Goal: Task Accomplishment & Management: Use online tool/utility

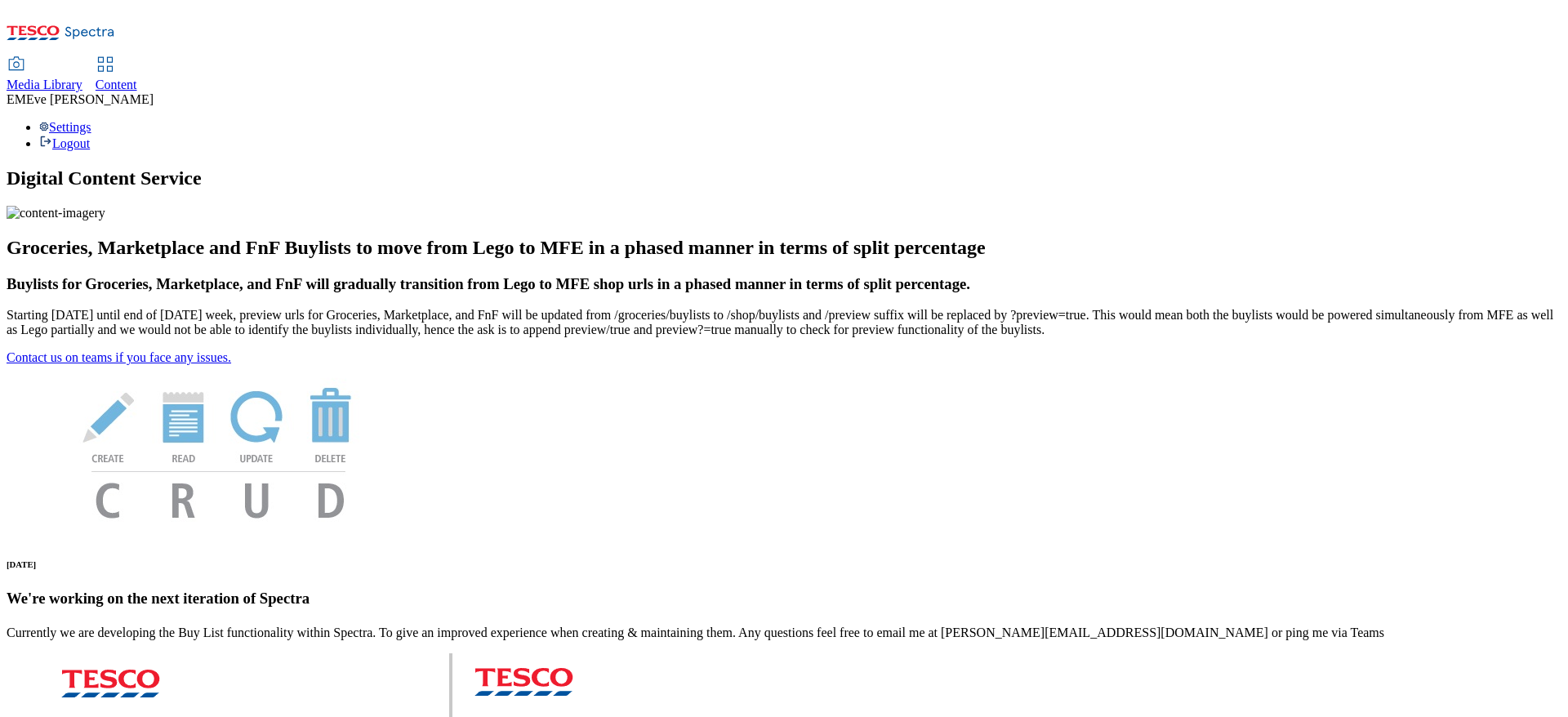
click at [116, 55] on icon at bounding box center [105, 64] width 20 height 20
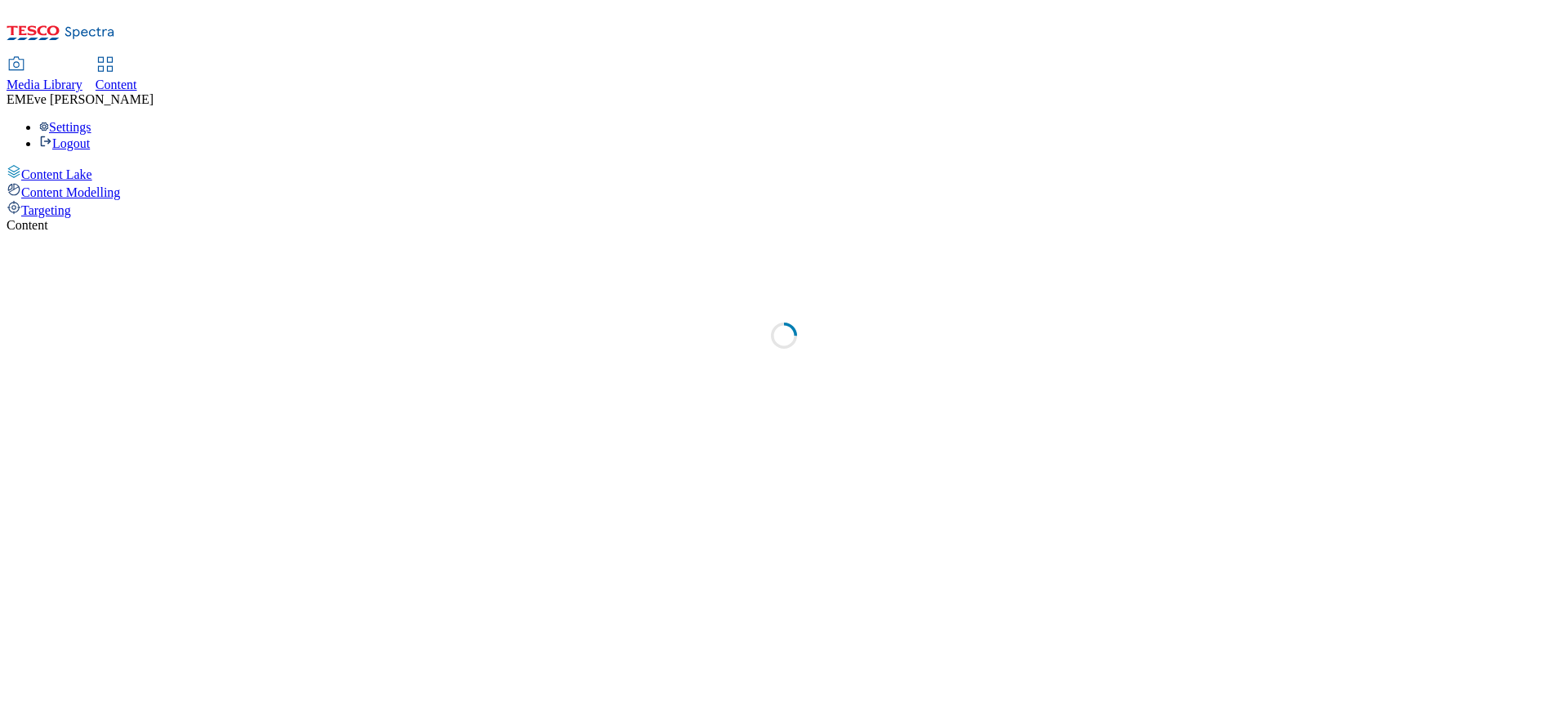
select select "ghs-uk"
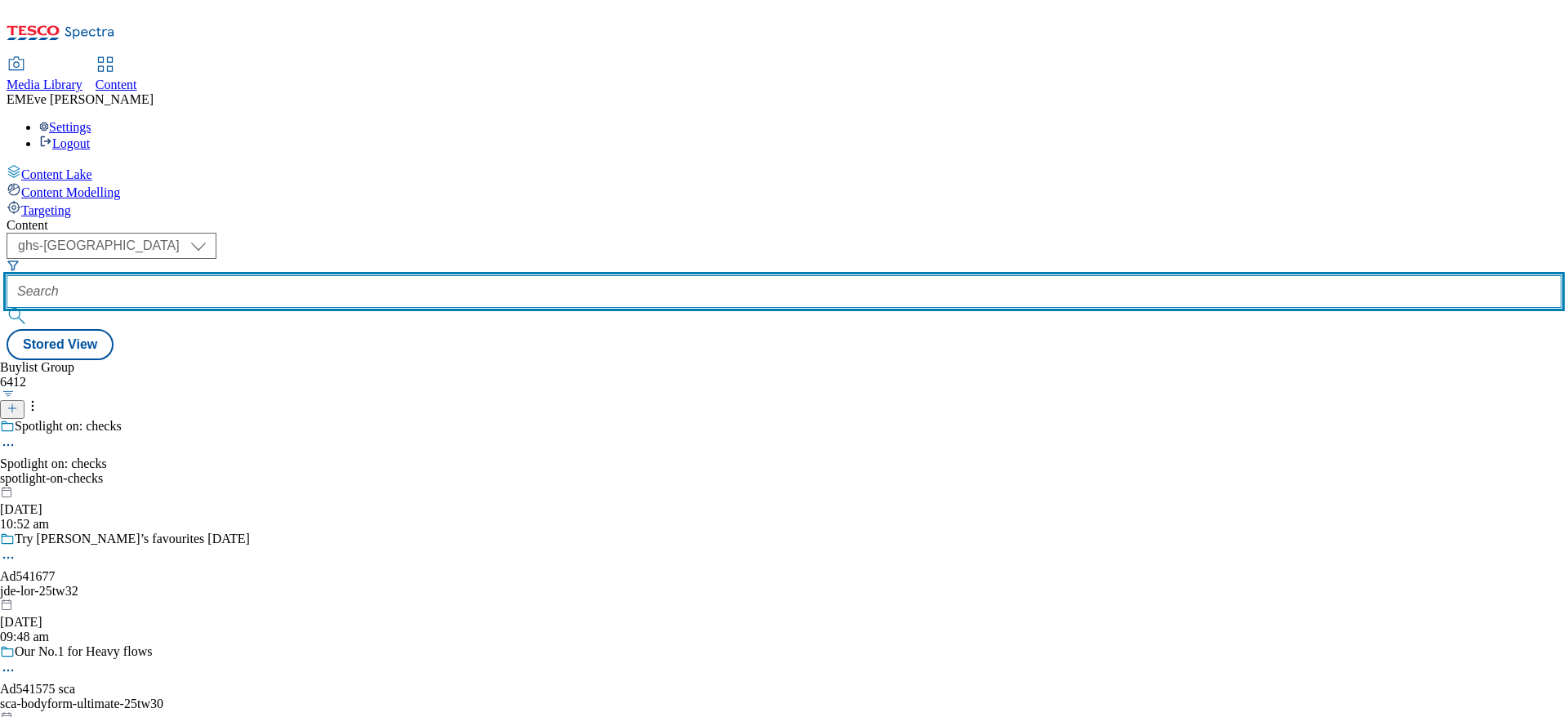
click at [397, 276] on input "text" at bounding box center [784, 292] width 1555 height 33
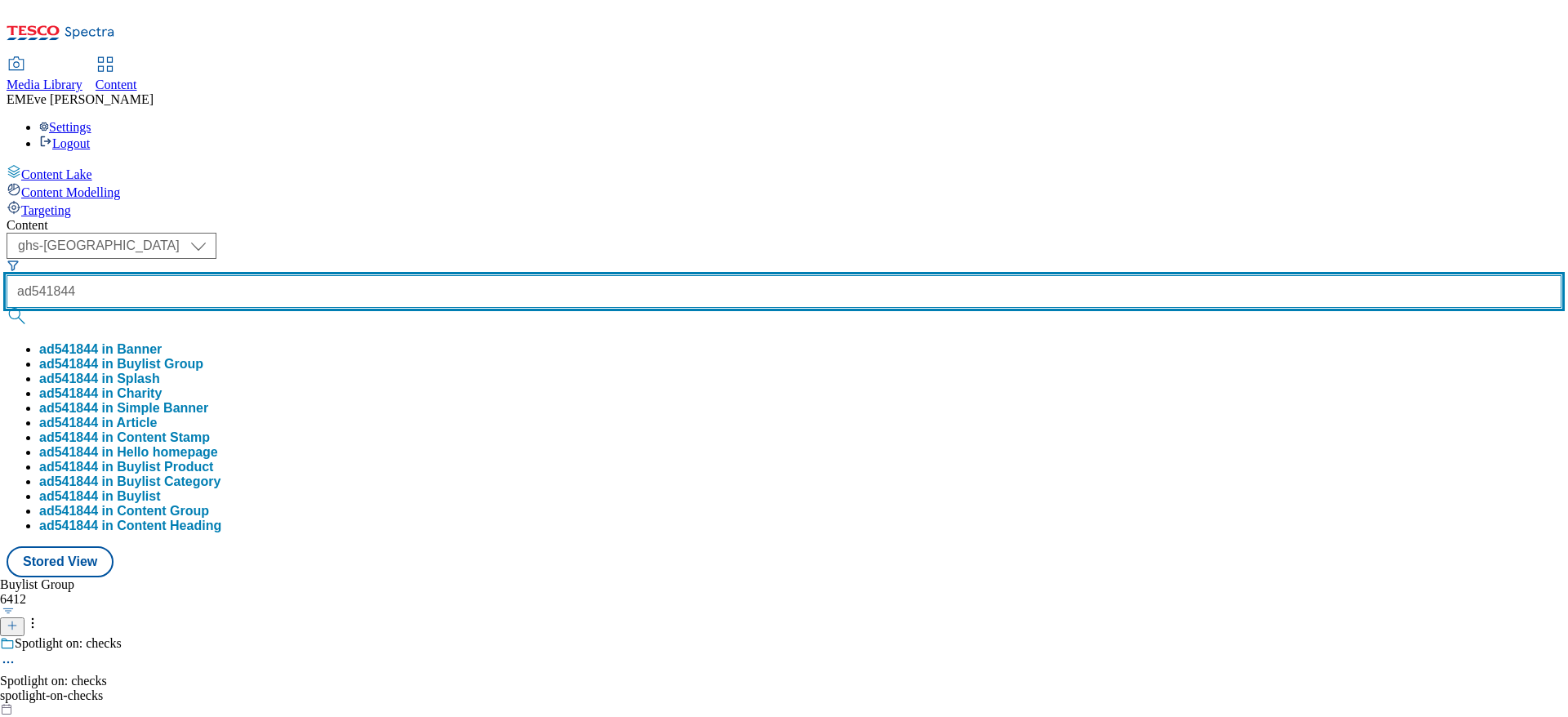
type input "ad541844"
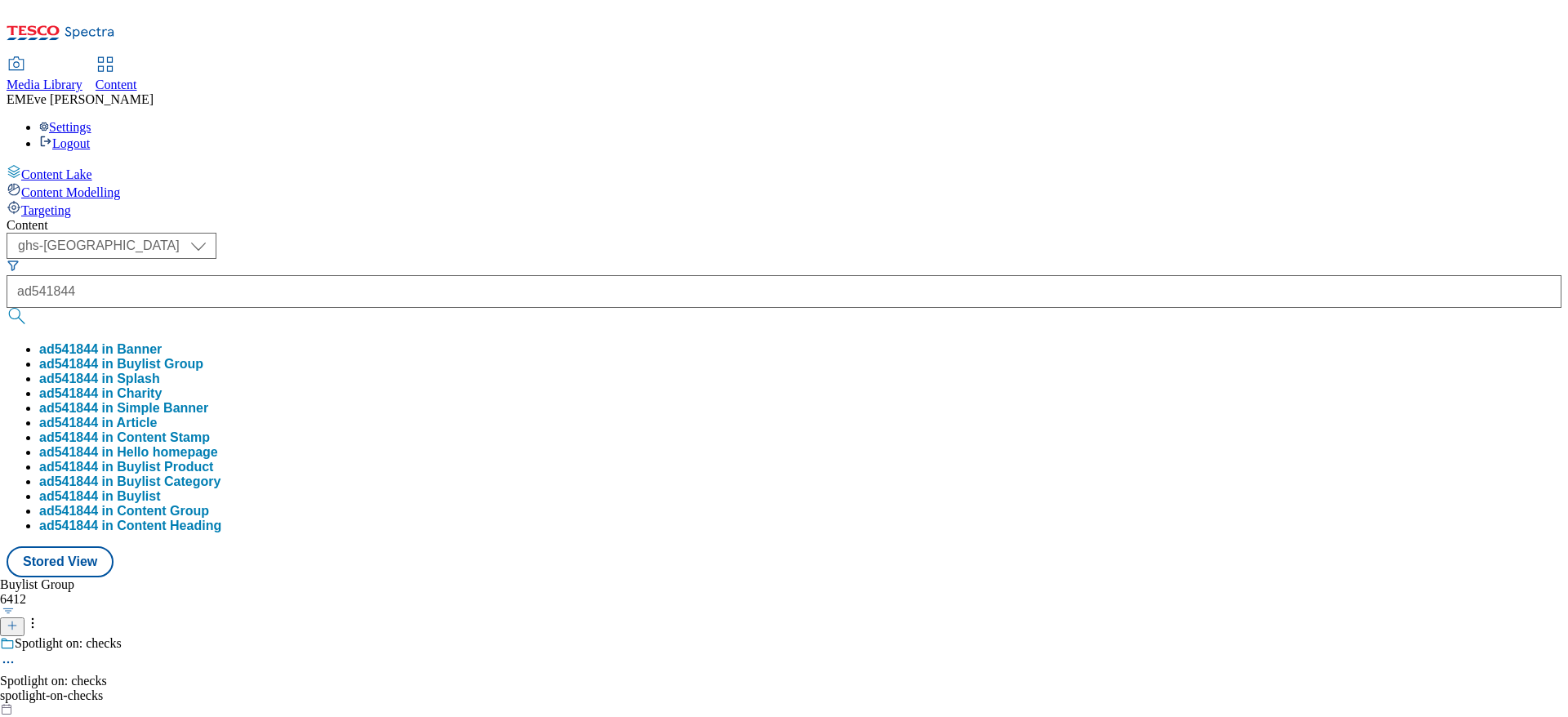
click at [203, 357] on button "ad541844 in Buylist Group" at bounding box center [121, 364] width 164 height 15
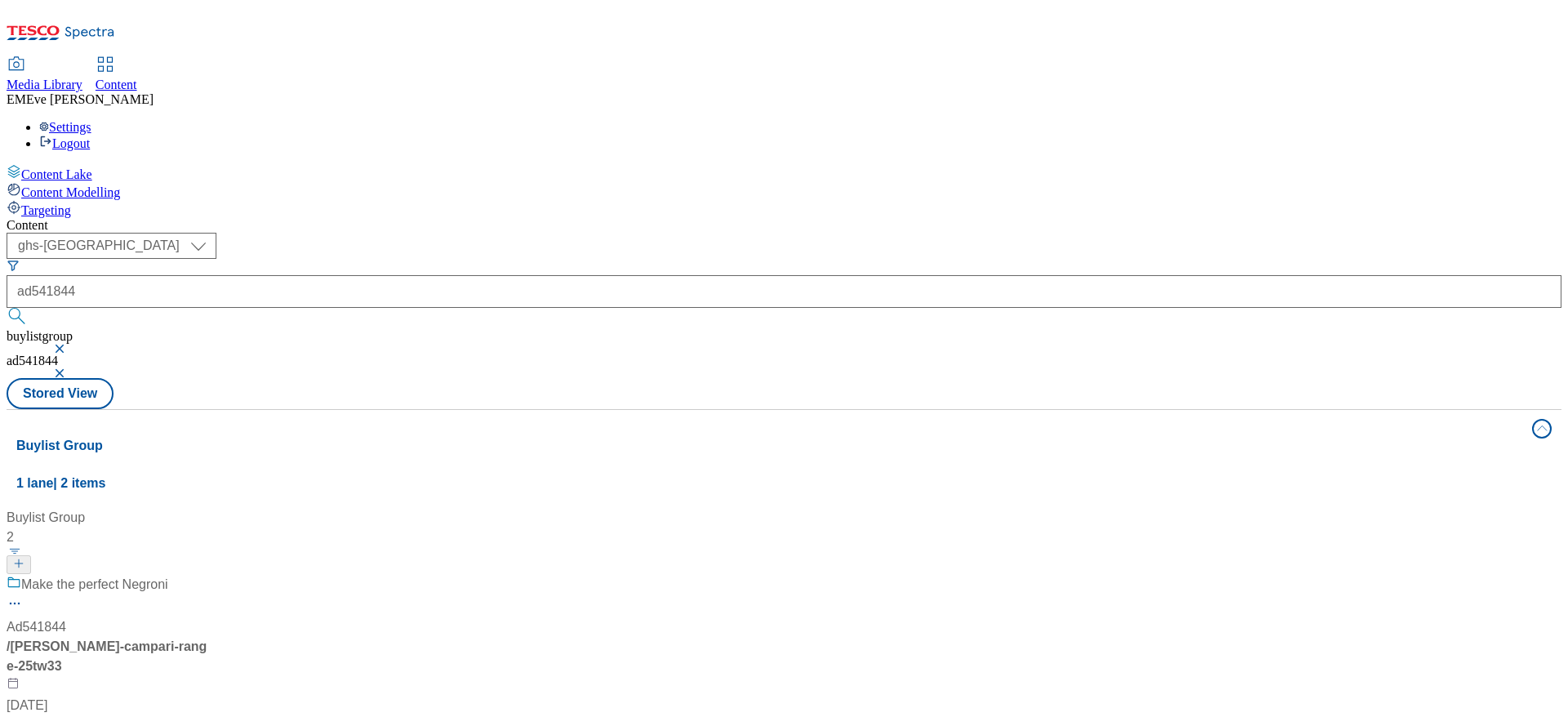
click at [210, 575] on div "Make the perfect Negroni" at bounding box center [109, 596] width 204 height 43
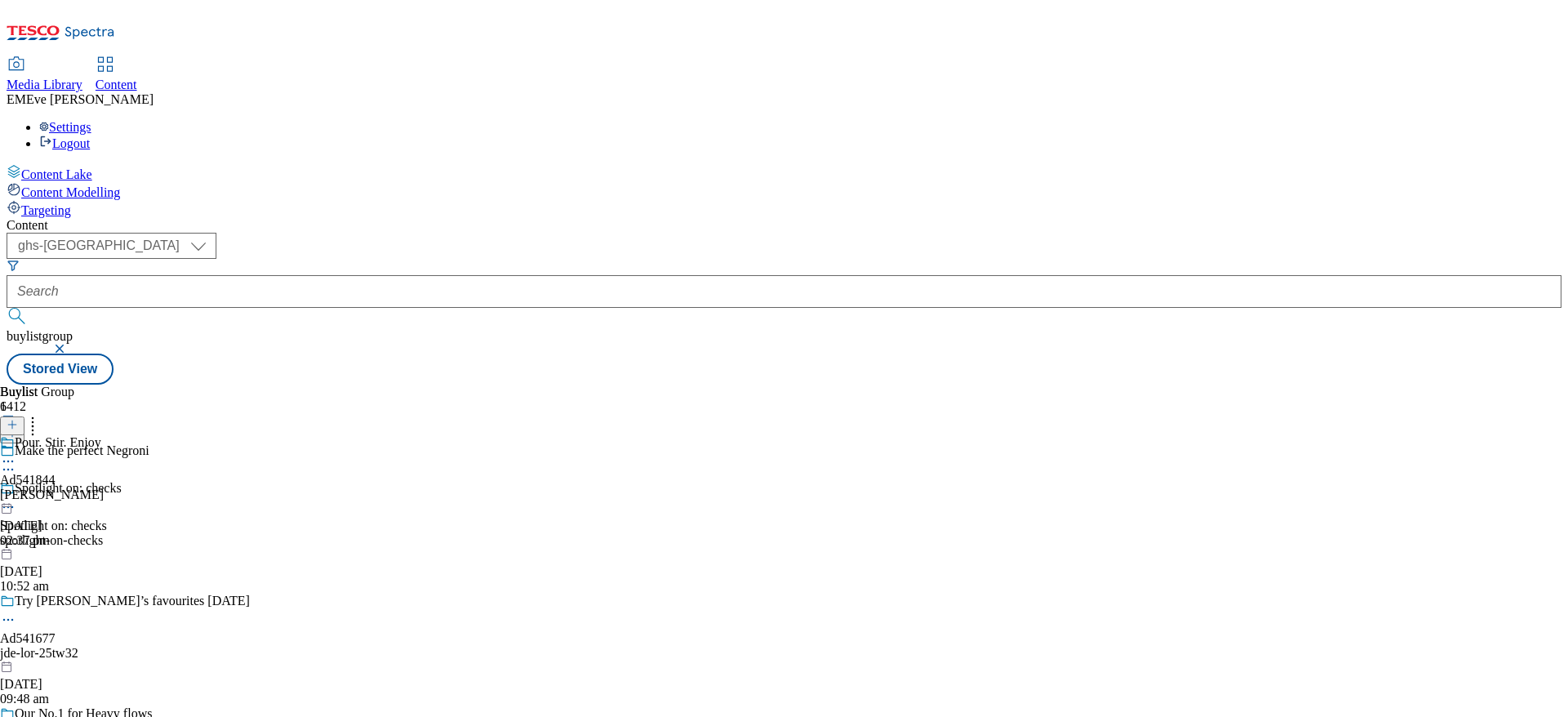
click at [103, 435] on div "Pour. Stir. Enjoy Ad541844 glen-grant 1 Oct 2025 02:37 pm" at bounding box center [51, 492] width 103 height 113
click at [183, 435] on div "Glen Grant Ltd" at bounding box center [91, 454] width 183 height 37
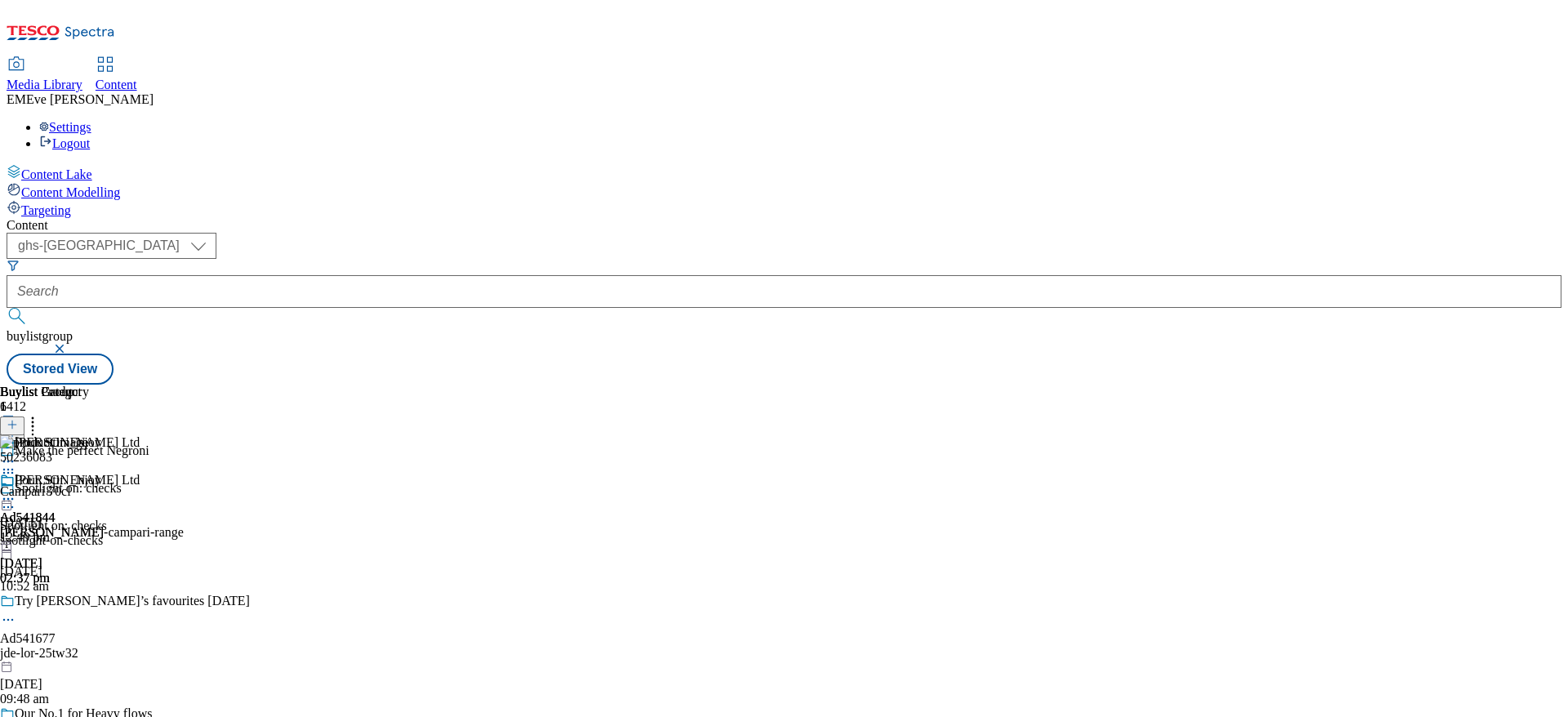
click at [24, 416] on button at bounding box center [12, 426] width 24 height 19
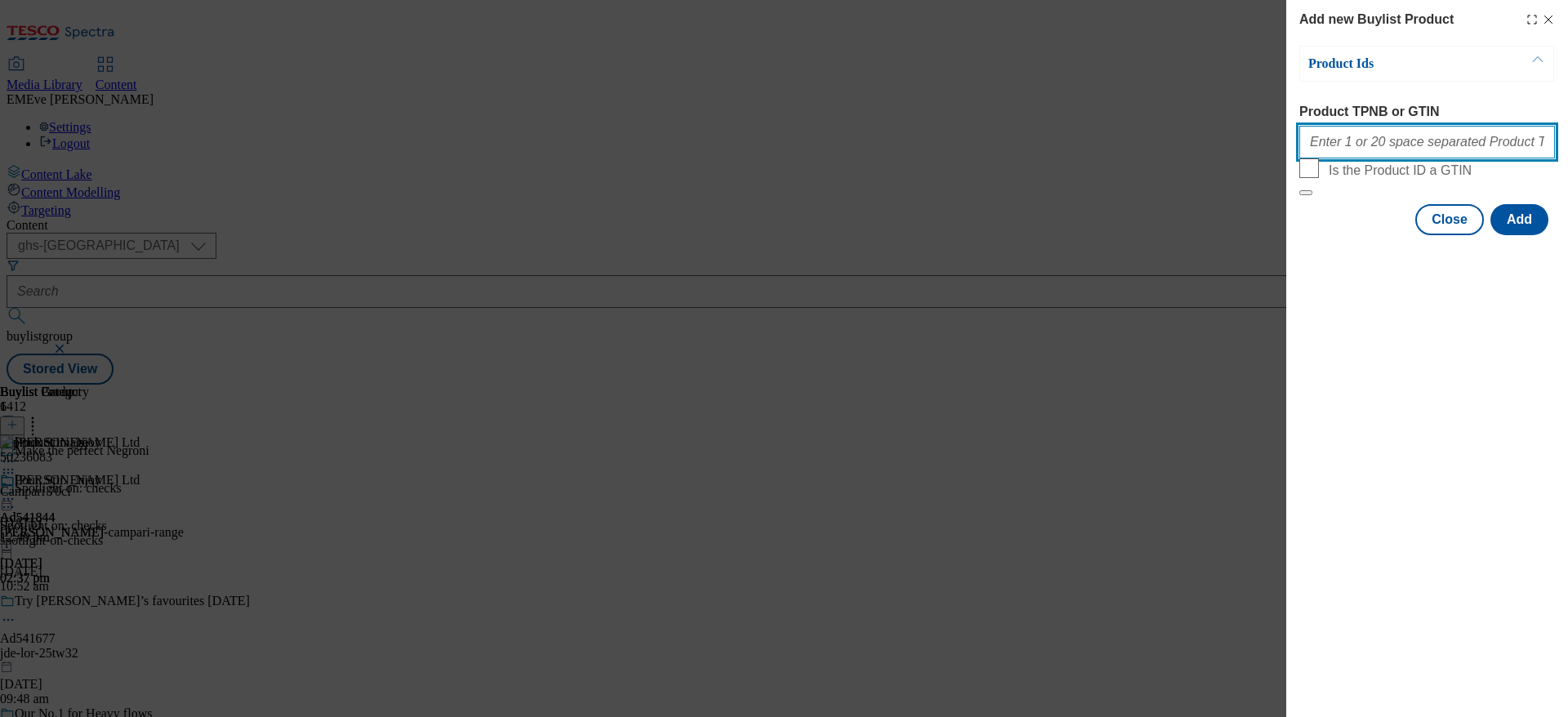
click at [1429, 145] on input "Product TPNB or GTIN" at bounding box center [1427, 143] width 256 height 33
paste input "50236083 86754497 92128372 77474254 50501316"
type input "50236083 86754497 92128372 77474254 50501316"
click at [1531, 236] on button "Add" at bounding box center [1519, 220] width 58 height 31
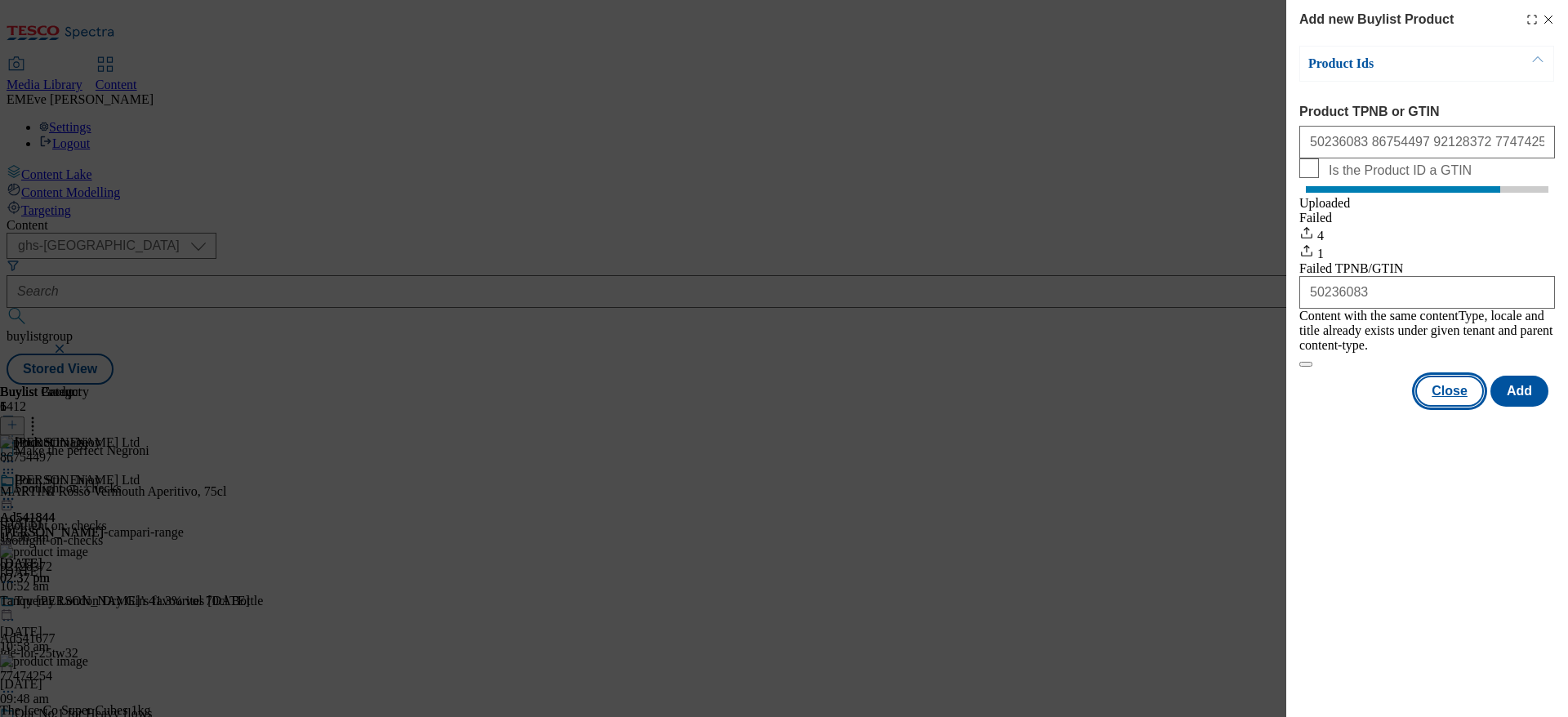
click at [1472, 394] on button "Close" at bounding box center [1450, 391] width 69 height 31
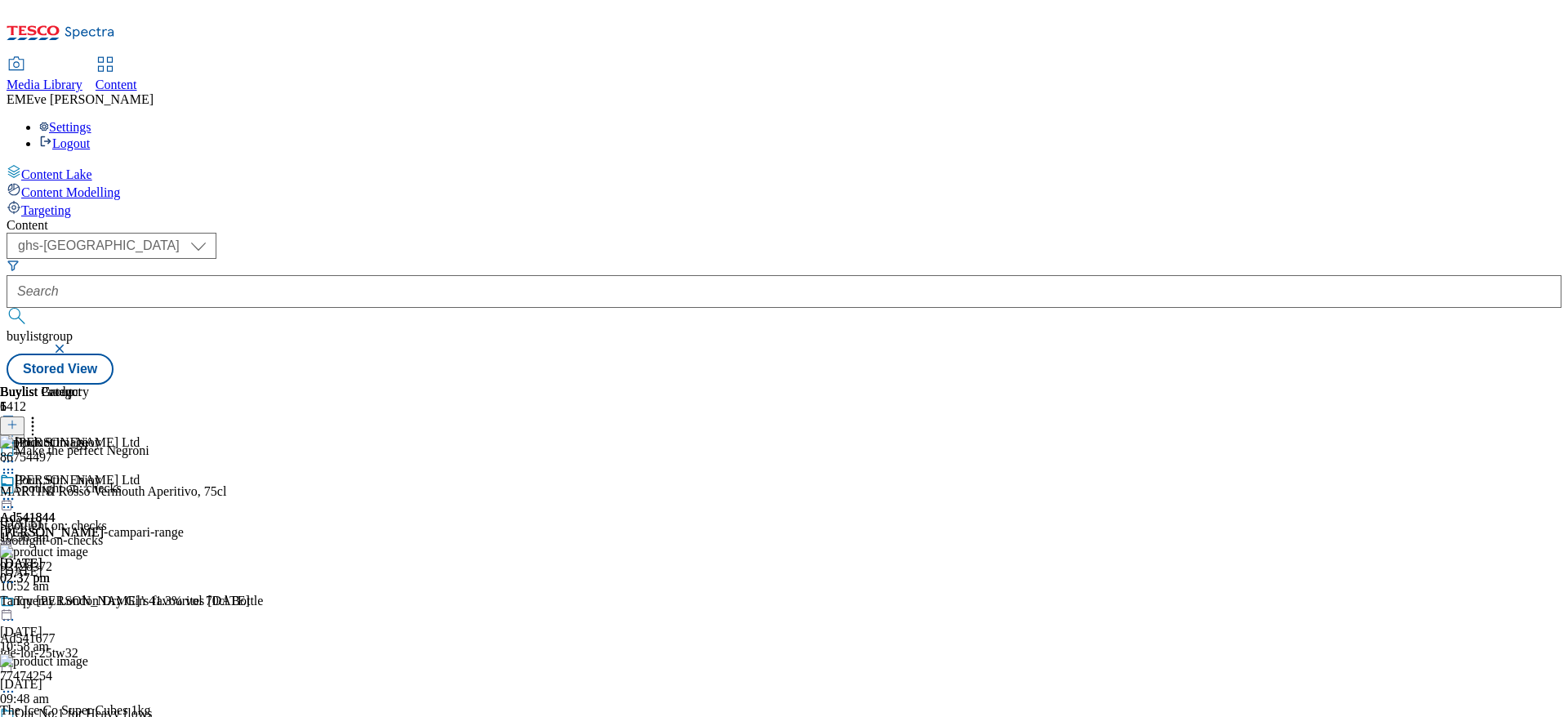
scroll to position [328, 0]
click at [41, 414] on icon at bounding box center [32, 422] width 17 height 17
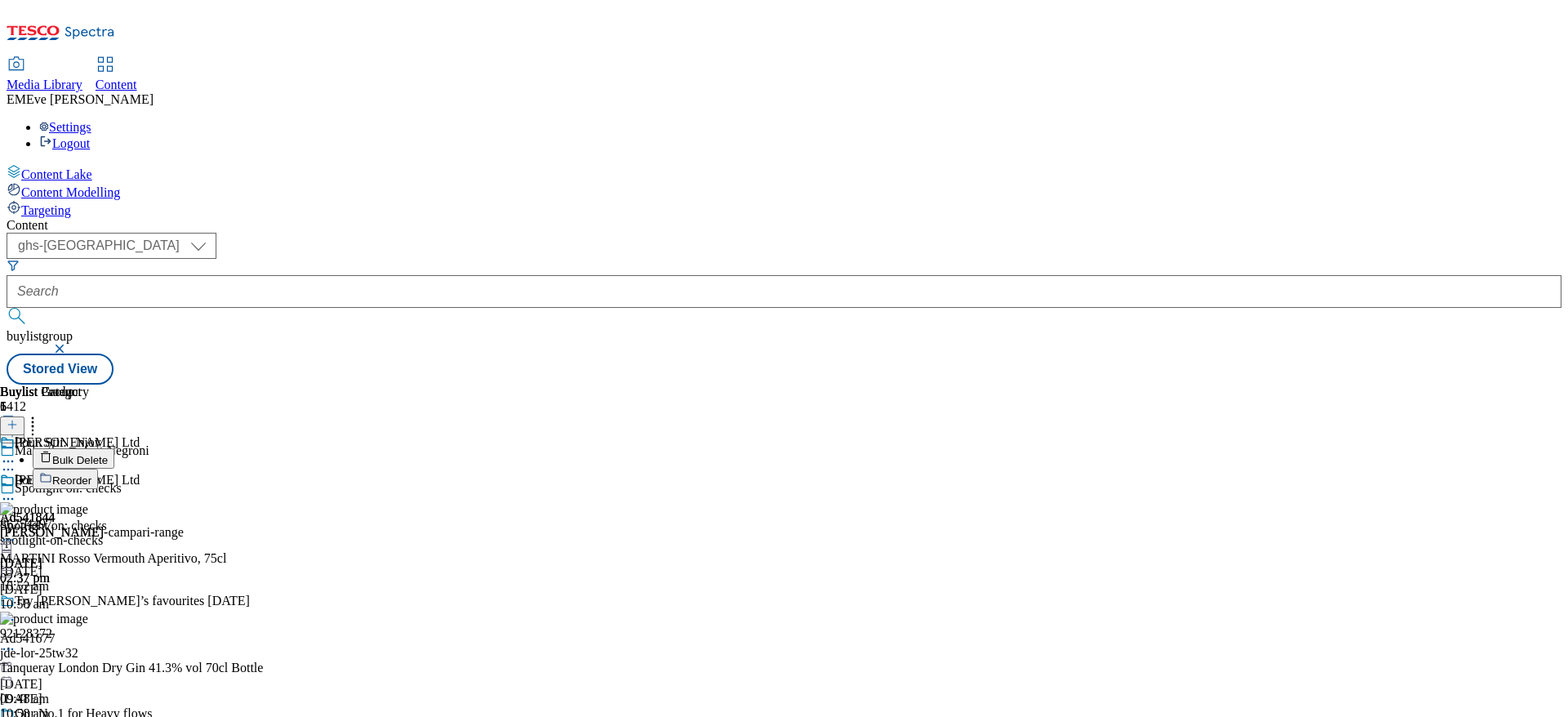
click at [98, 468] on button "Reorder" at bounding box center [65, 478] width 65 height 20
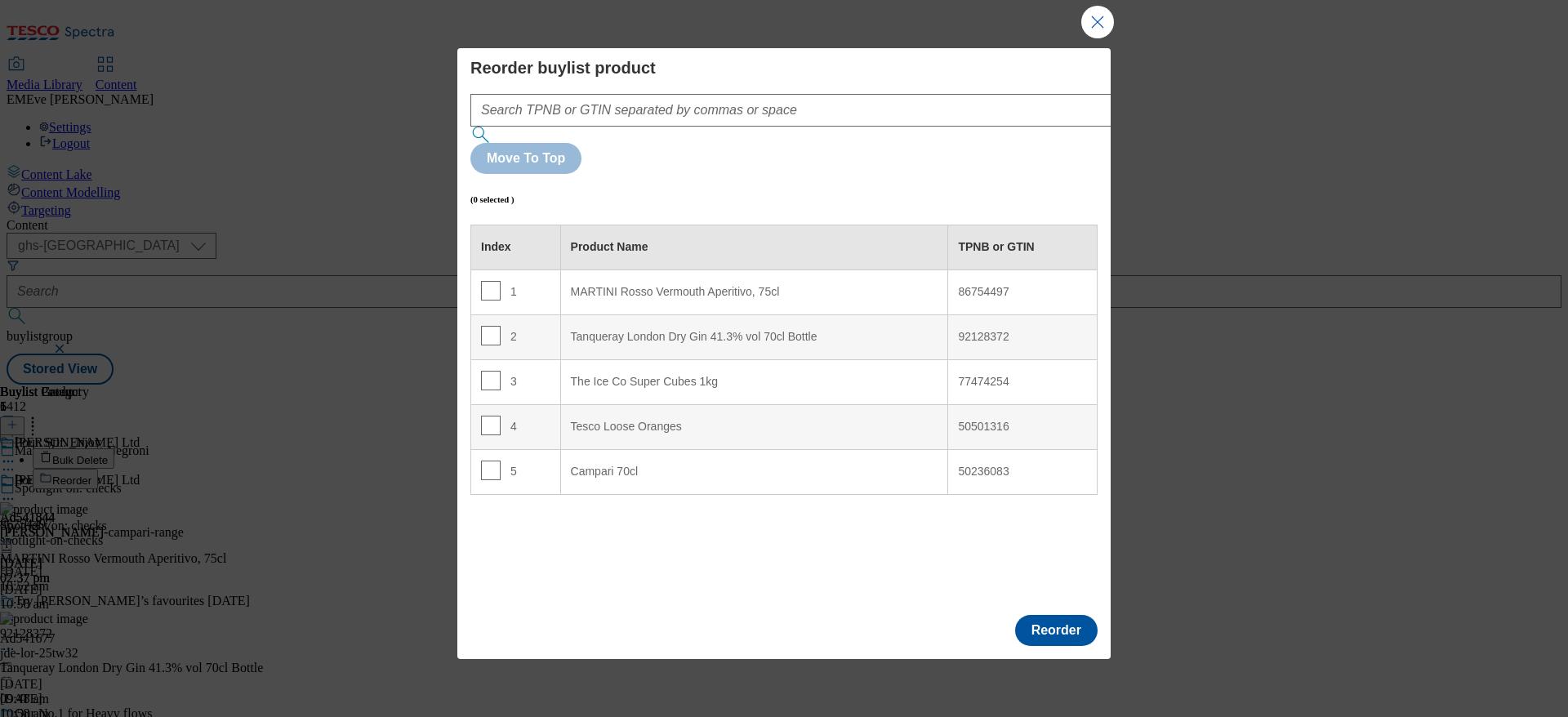
click at [632, 449] on 70cl "Campari 70cl" at bounding box center [754, 472] width 388 height 45
click at [640, 285] on div "MARTINI Rosso Vermouth Aperitivo, 75cl" at bounding box center [754, 292] width 368 height 15
click at [493, 461] on input "Modal" at bounding box center [491, 470] width 20 height 20
checkbox input "true"
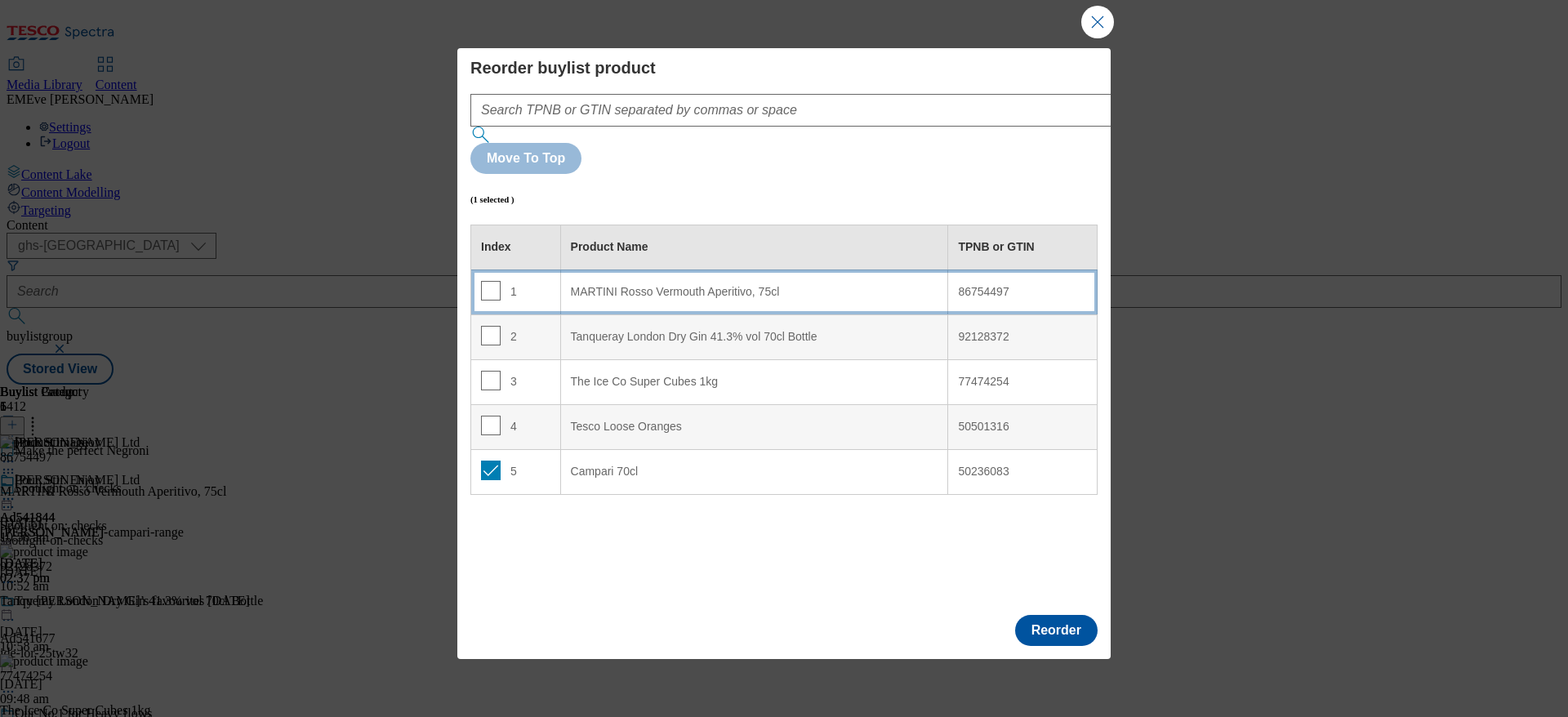
click at [501, 281] on div "1" at bounding box center [516, 292] width 70 height 23
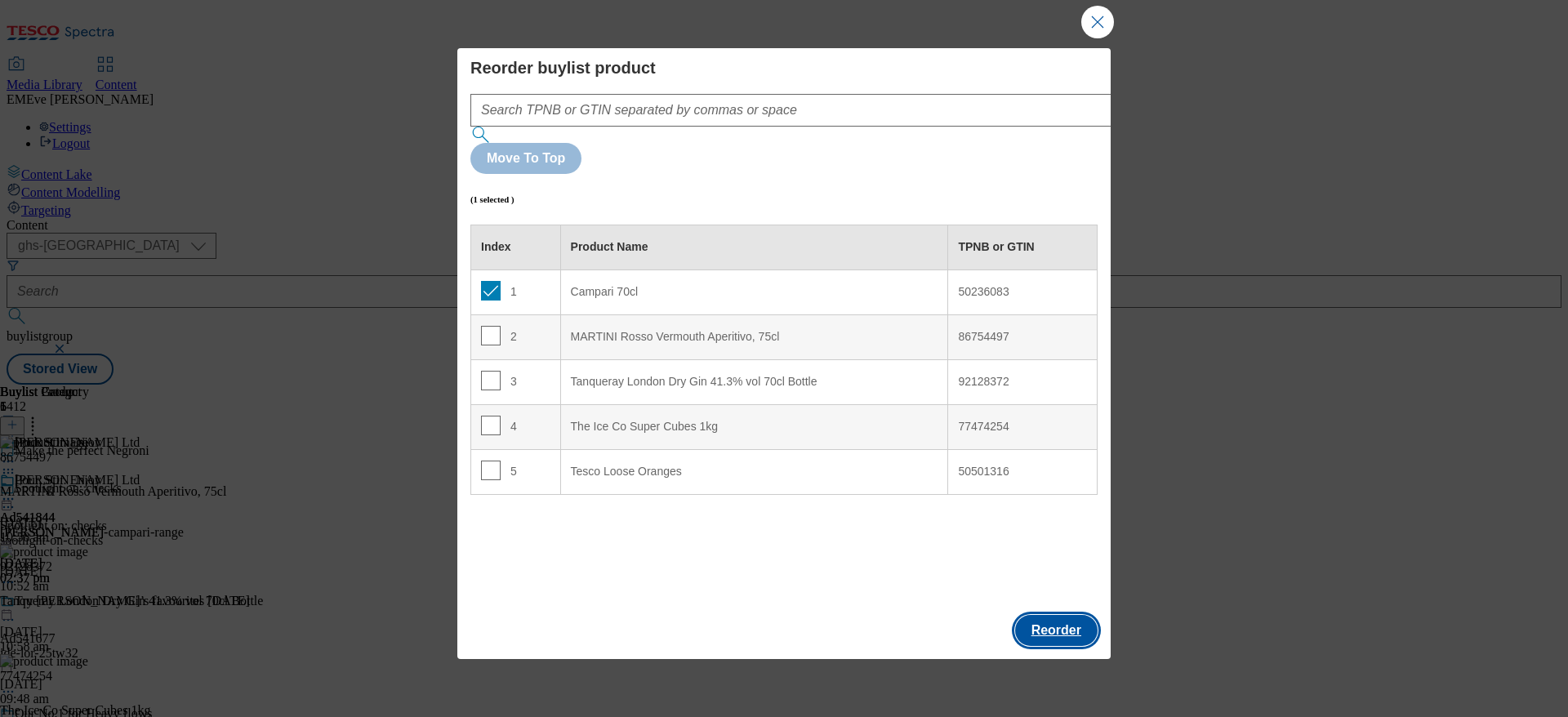
click at [1085, 615] on button "Reorder" at bounding box center [1056, 631] width 83 height 31
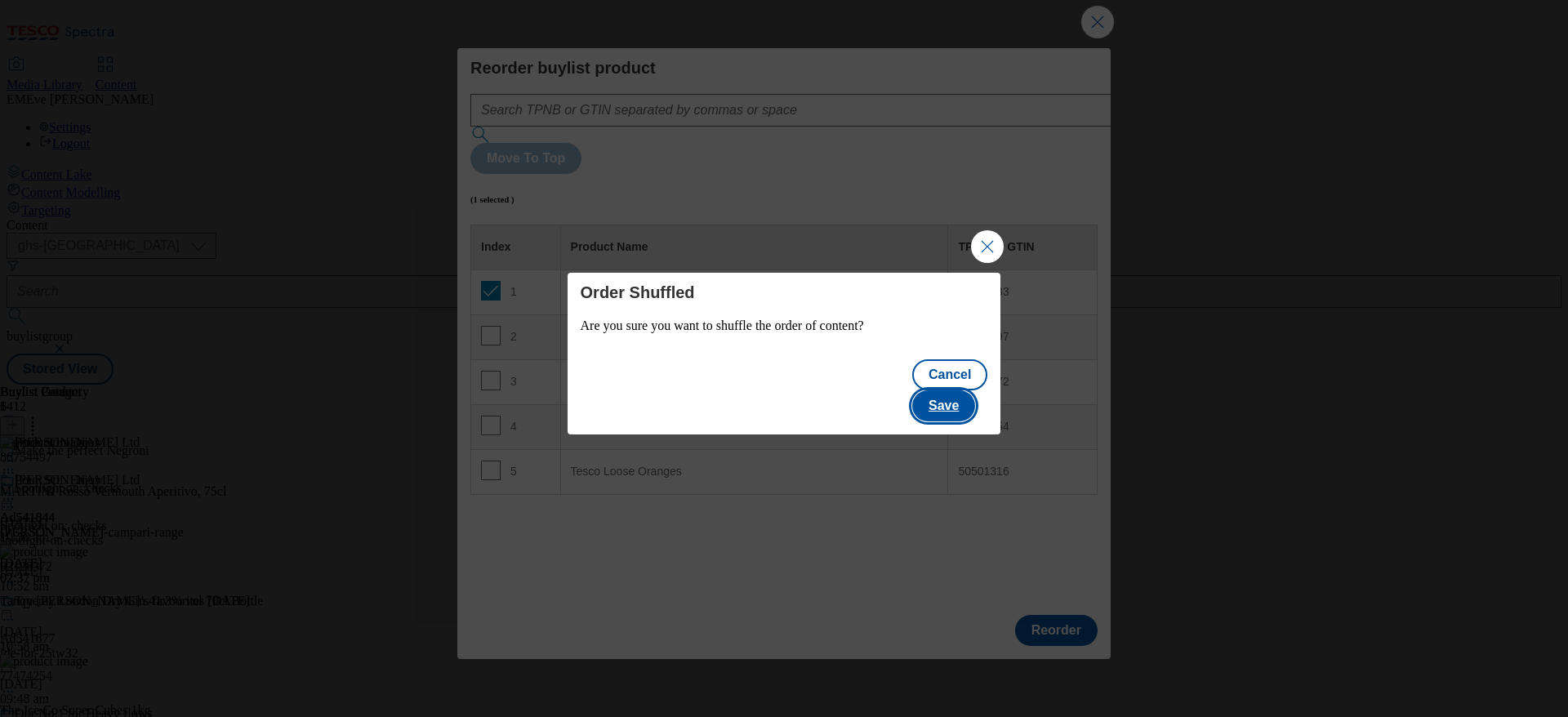
click at [969, 390] on button "Save" at bounding box center [944, 406] width 63 height 31
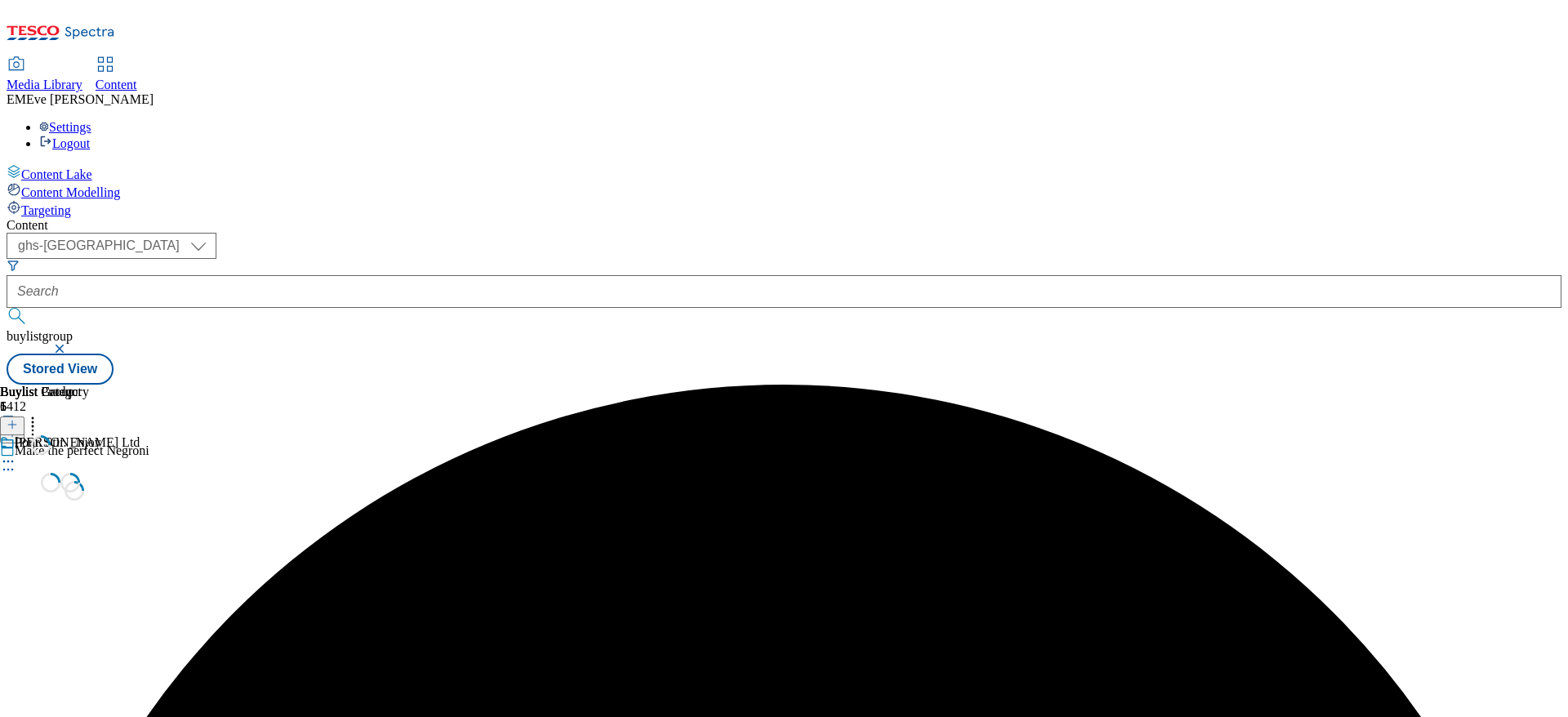
scroll to position [0, 0]
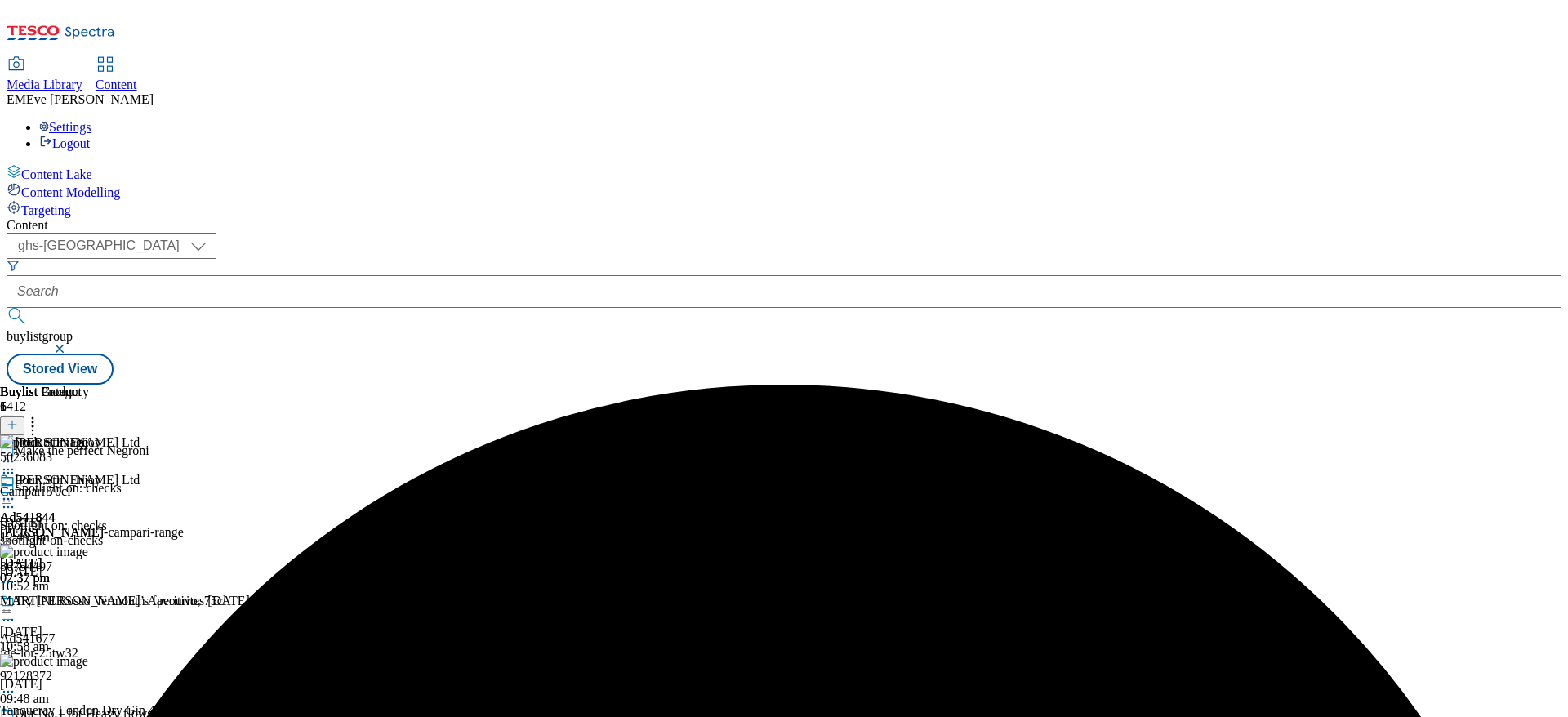
click at [183, 586] on div "Glen Grant Ltd Ad541844 glen-grant-campari-range 1 Oct 2025 02:37 pm" at bounding box center [91, 529] width 183 height 113
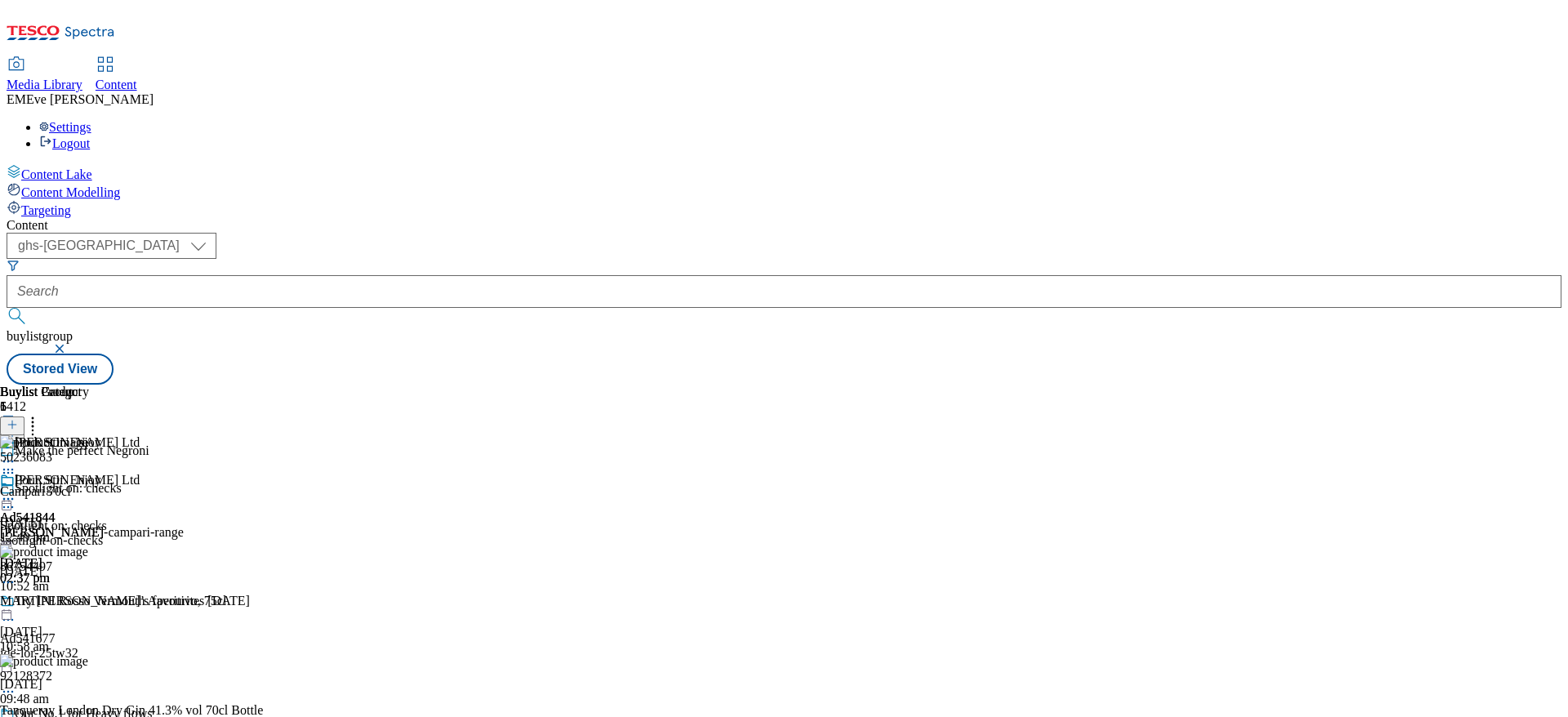
drag, startPoint x: 102, startPoint y: 416, endPoint x: 414, endPoint y: 453, distance: 314.2
click at [102, 218] on div "Content Lake Content Modelling Targeting" at bounding box center [784, 191] width 1555 height 54
